Goal: Entertainment & Leisure: Consume media (video, audio)

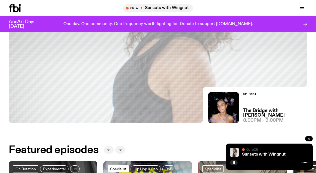
scroll to position [54, 0]
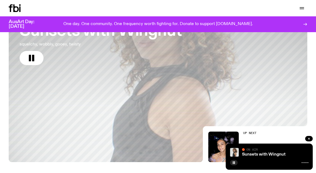
click at [108, 32] on h3 "Sunsets with Wingnut" at bounding box center [101, 31] width 163 height 15
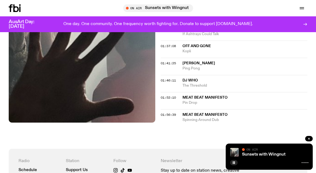
scroll to position [488, 0]
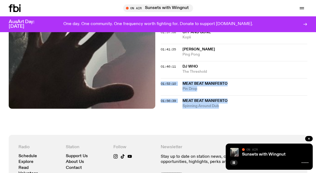
drag, startPoint x: 204, startPoint y: 106, endPoint x: 160, endPoint y: 86, distance: 48.4
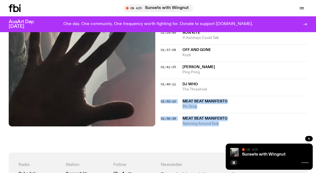
scroll to position [460, 0]
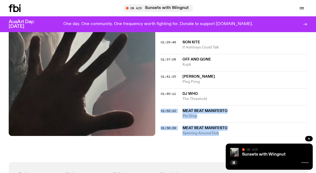
click at [158, 84] on span "Spinning Around Dub" at bounding box center [245, 133] width 125 height 5
drag, startPoint x: 222, startPoint y: 136, endPoint x: 311, endPoint y: 108, distance: 93.4
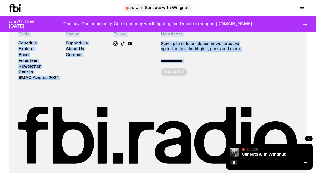
scroll to position [603, 0]
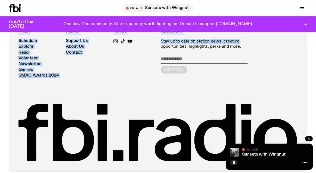
drag, startPoint x: 158, startPoint y: 83, endPoint x: 299, endPoint y: 66, distance: 142.0
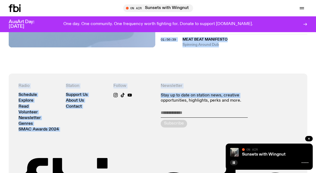
scroll to position [494, 0]
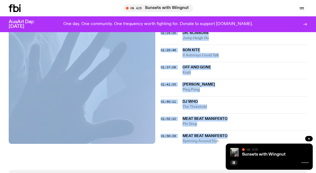
scroll to position [458, 0]
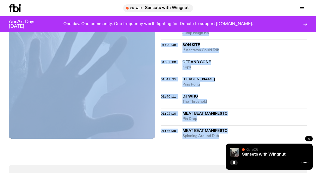
drag, startPoint x: 157, startPoint y: 58, endPoint x: 229, endPoint y: 140, distance: 109.0
copy div "Aired on 09.10.25 , 10:00am DJ Mix https://soundcloud.com/wiiingnut Tracklist M…"
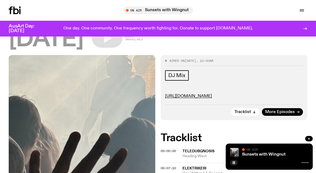
scroll to position [0, 0]
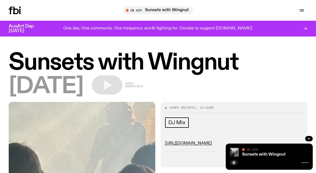
drag, startPoint x: 6, startPoint y: 59, endPoint x: 90, endPoint y: 87, distance: 88.8
click at [92, 84] on div "Sunsets with Wingnut 09.10.25 Audio unavailable" at bounding box center [158, 77] width 316 height 50
copy div "Sunsets with Wingnut 09.10.25"
drag, startPoint x: 233, startPoint y: 162, endPoint x: 241, endPoint y: 159, distance: 8.2
click at [158, 84] on icon "button" at bounding box center [234, 162] width 2 height 3
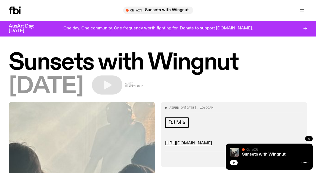
click at [158, 84] on icon "button" at bounding box center [233, 162] width 3 height 3
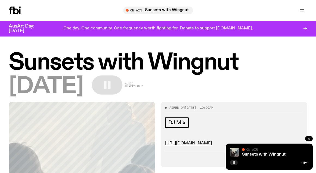
drag, startPoint x: 22, startPoint y: 14, endPoint x: 19, endPoint y: 12, distance: 4.3
click at [21, 14] on div "Schedule Explore Read Volunteer Newsletter On Air Sunsets with Wingnut Tune in …" at bounding box center [158, 10] width 316 height 21
click at [18, 11] on icon at bounding box center [15, 11] width 5 height 8
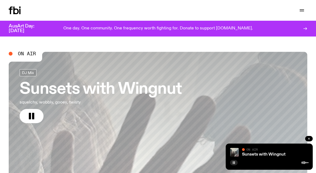
click at [158, 84] on icon "button" at bounding box center [309, 138] width 3 height 3
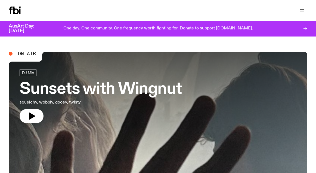
click at [15, 9] on icon at bounding box center [15, 11] width 5 height 8
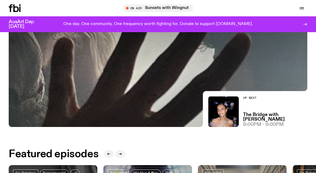
scroll to position [79, 0]
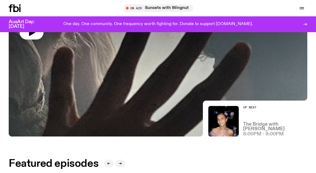
click at [158, 84] on h3 "The Bridge with Kez Finn" at bounding box center [275, 126] width 64 height 9
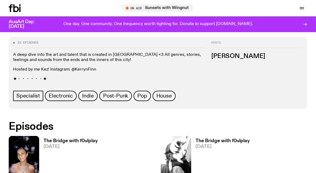
scroll to position [241, 0]
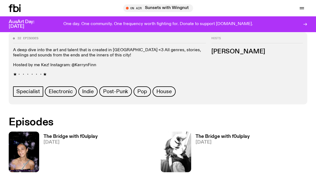
click at [60, 84] on h3 "The Bridge with f0ulplay" at bounding box center [71, 136] width 54 height 5
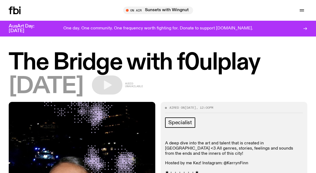
drag, startPoint x: 3, startPoint y: 99, endPoint x: 15, endPoint y: 95, distance: 12.6
click at [3, 84] on div "The Bridge with f0ulplay 09.10.25 Audio unavailable" at bounding box center [158, 77] width 316 height 50
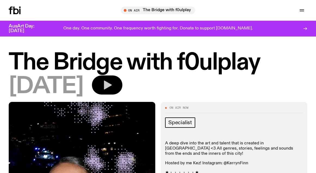
click at [113, 88] on icon "button" at bounding box center [107, 84] width 11 height 11
